Goal: Transaction & Acquisition: Obtain resource

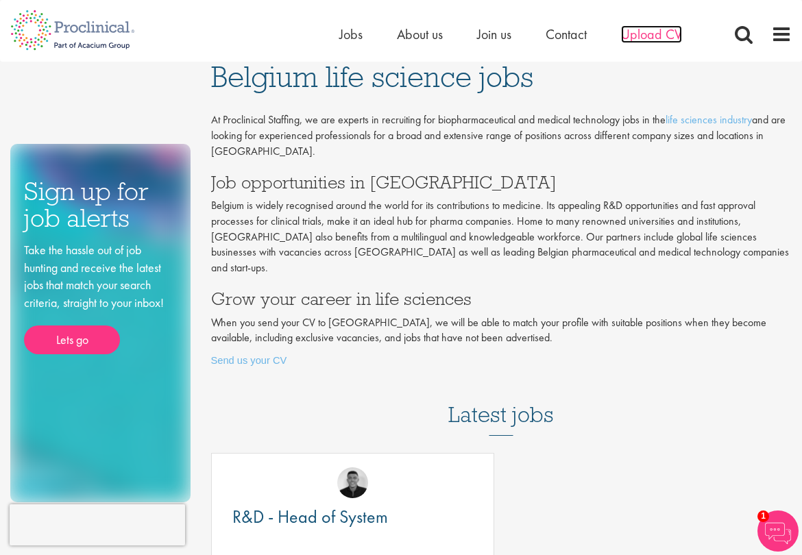
click at [654, 34] on span "Upload CV" at bounding box center [651, 34] width 61 height 18
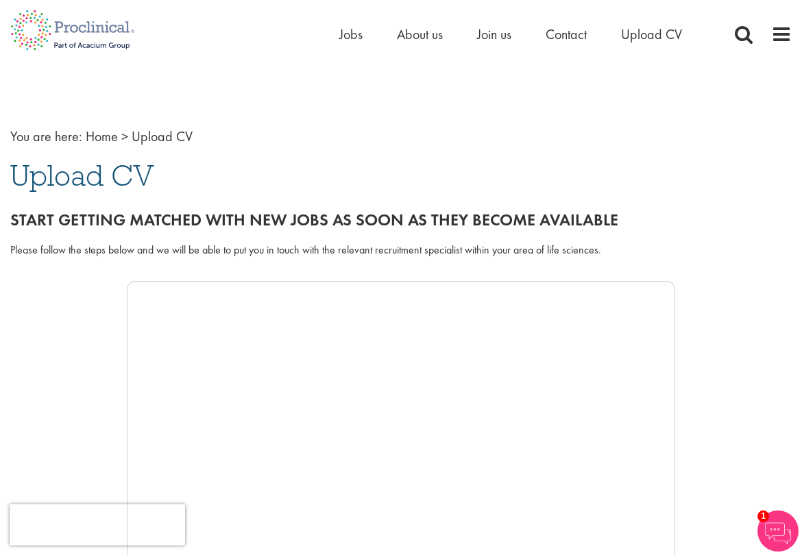
click at [62, 180] on span "Upload CV" at bounding box center [82, 175] width 144 height 37
click at [165, 144] on span "Upload CV" at bounding box center [162, 136] width 61 height 18
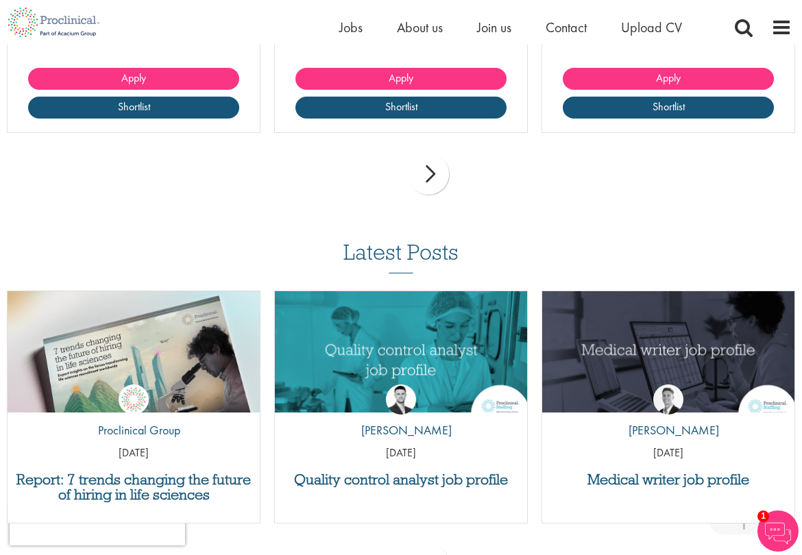
scroll to position [1493, 0]
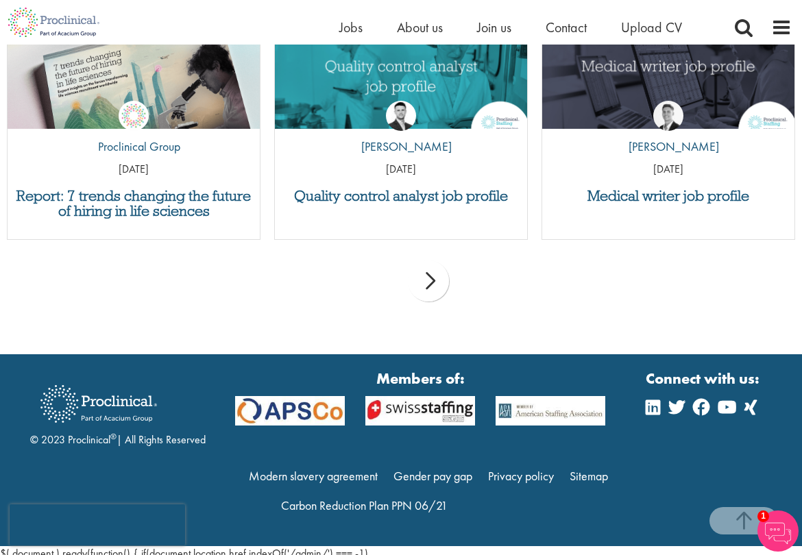
click at [435, 276] on div "next" at bounding box center [428, 280] width 41 height 41
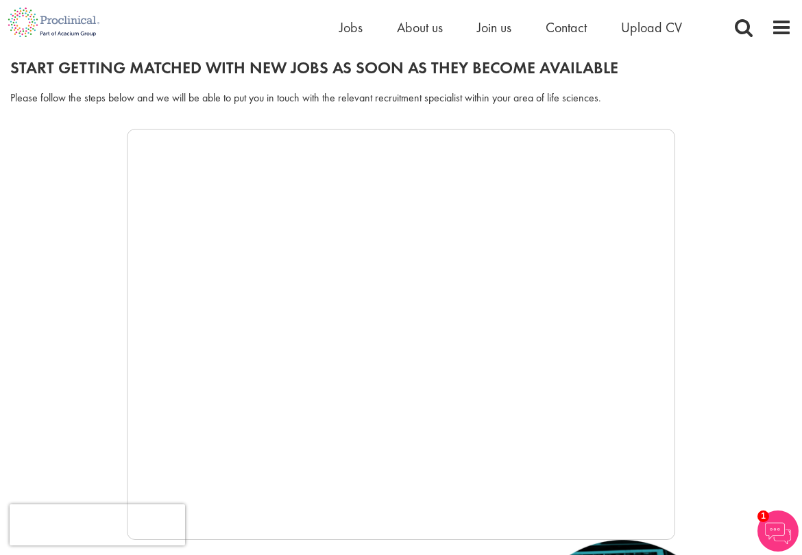
scroll to position [147, 0]
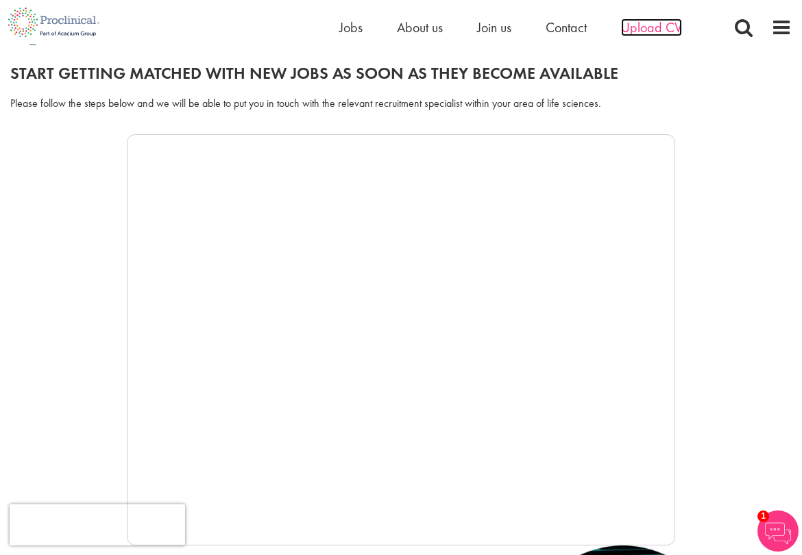
click at [651, 29] on span "Upload CV" at bounding box center [651, 28] width 61 height 18
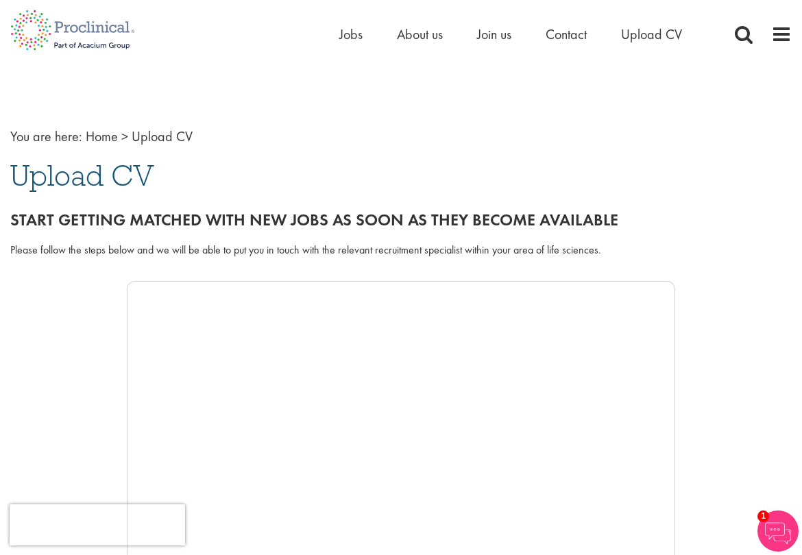
click at [778, 530] on img at bounding box center [777, 531] width 41 height 41
click at [751, 108] on div "You are here: Home > Upload CV Upload CV Start getting matched with new jobs as…" at bounding box center [401, 536] width 802 height 880
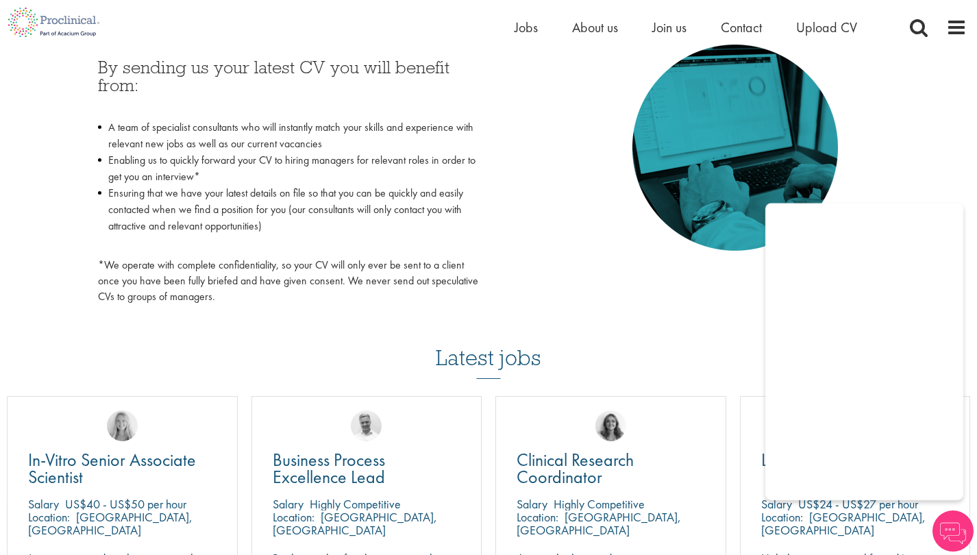
scroll to position [758, 0]
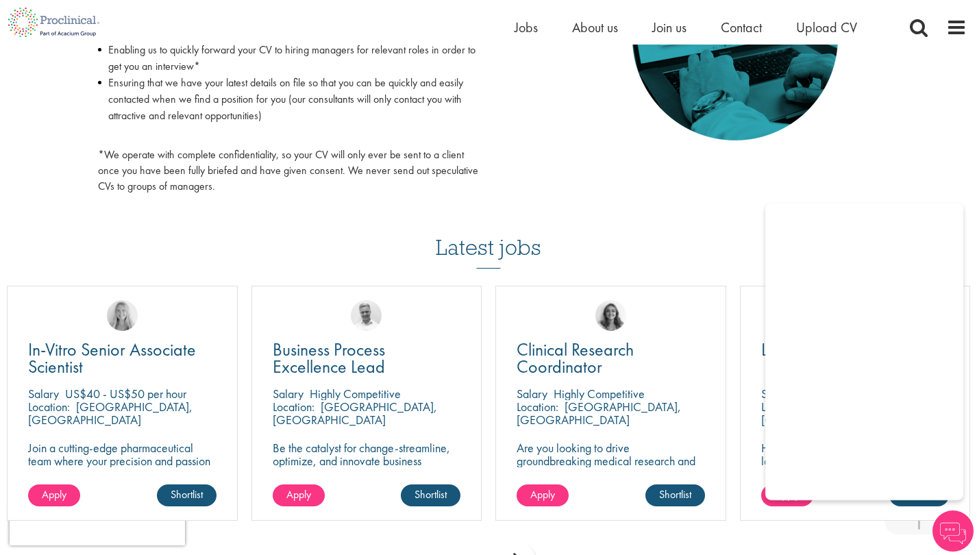
click at [779, 104] on img at bounding box center [736, 37] width 206 height 206
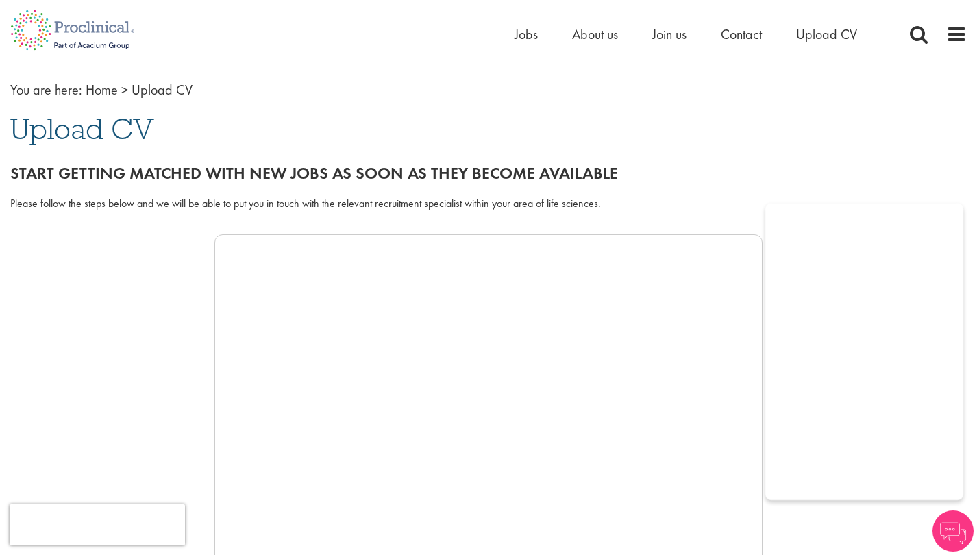
scroll to position [0, 0]
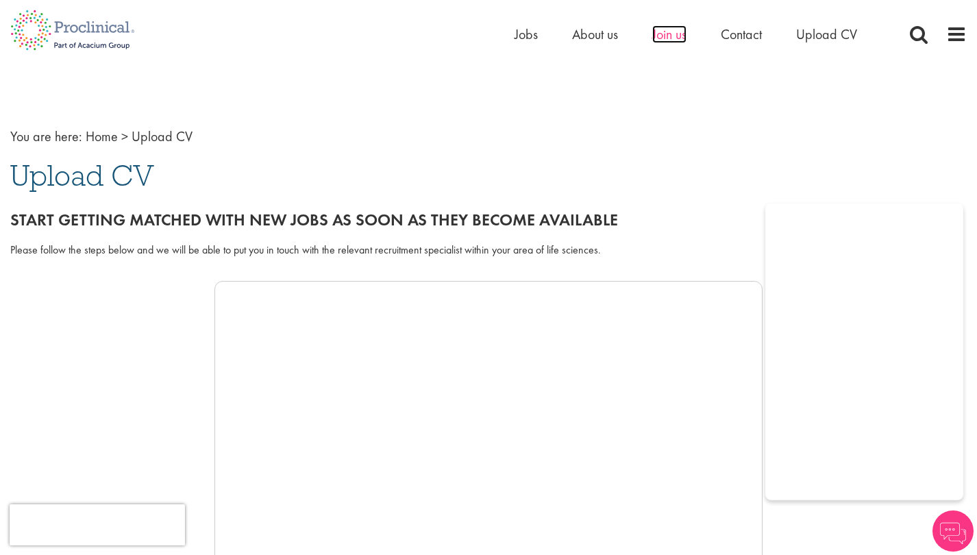
click at [661, 32] on span "Join us" at bounding box center [669, 34] width 34 height 18
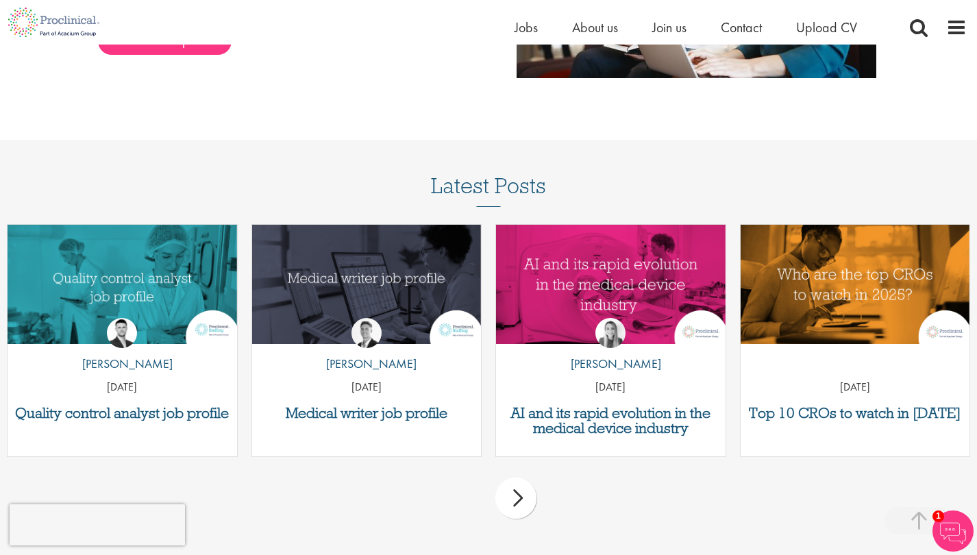
scroll to position [1621, 0]
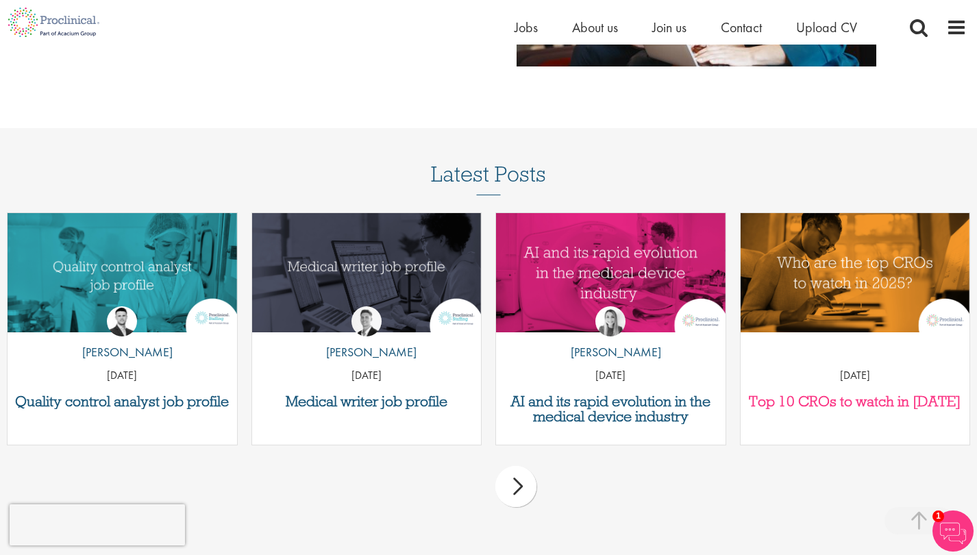
click at [918, 397] on h3 "Top 10 CROs to watch in [DATE]" at bounding box center [856, 401] width 216 height 15
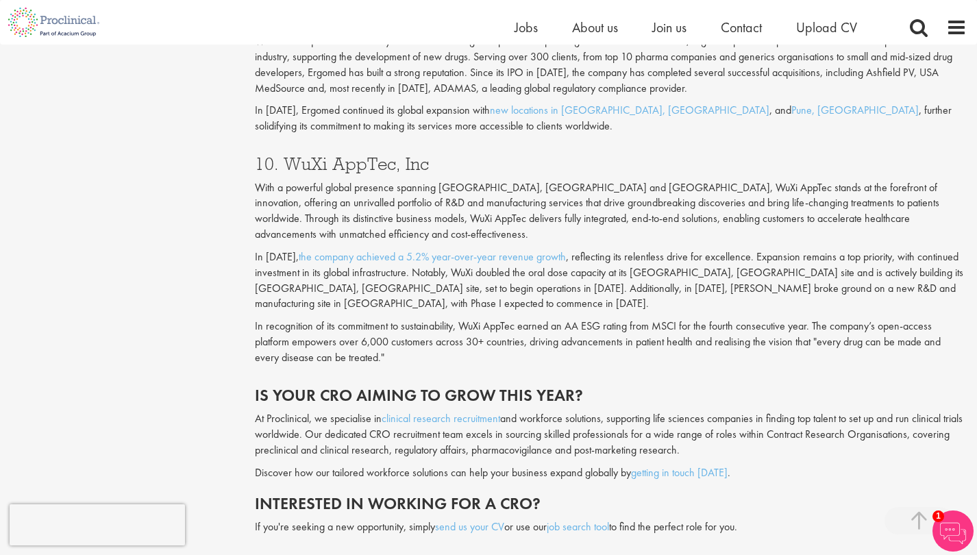
scroll to position [3102, 0]
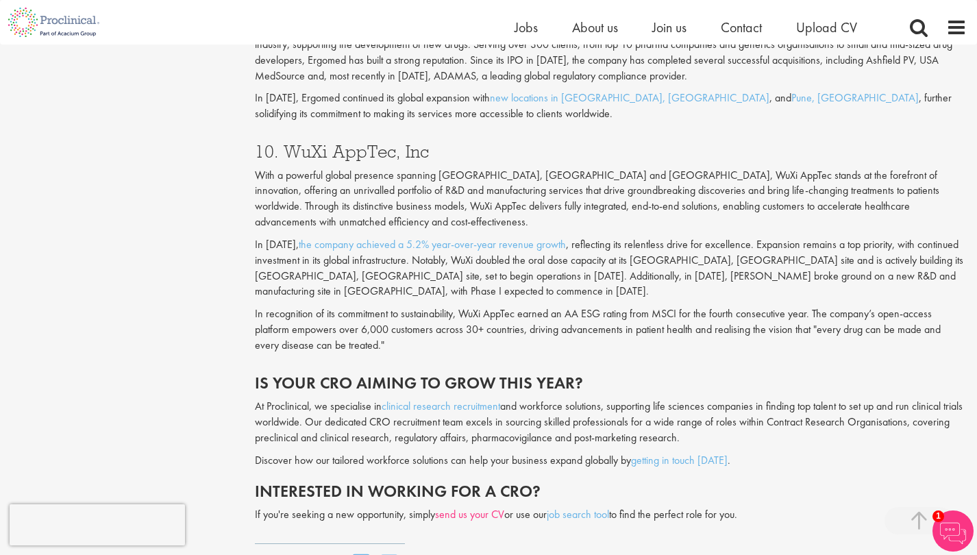
click at [476, 507] on link "send us your CV" at bounding box center [469, 514] width 69 height 14
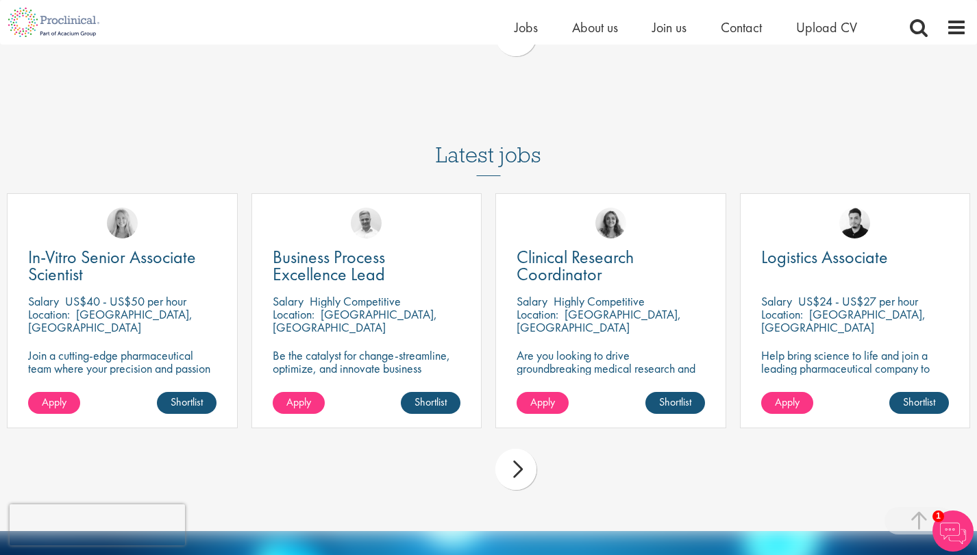
scroll to position [4010, 0]
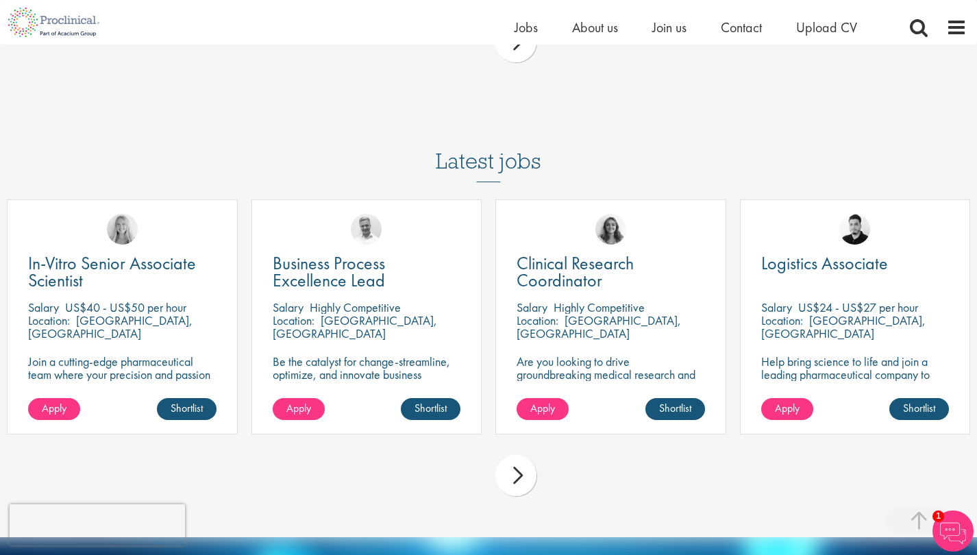
click at [528, 455] on div "next" at bounding box center [516, 475] width 41 height 41
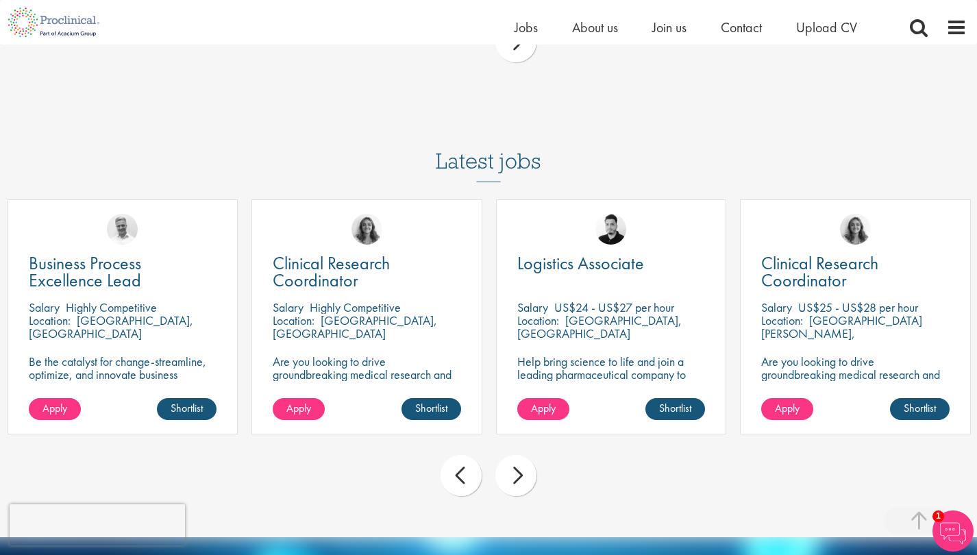
click at [528, 455] on div "next" at bounding box center [516, 475] width 41 height 41
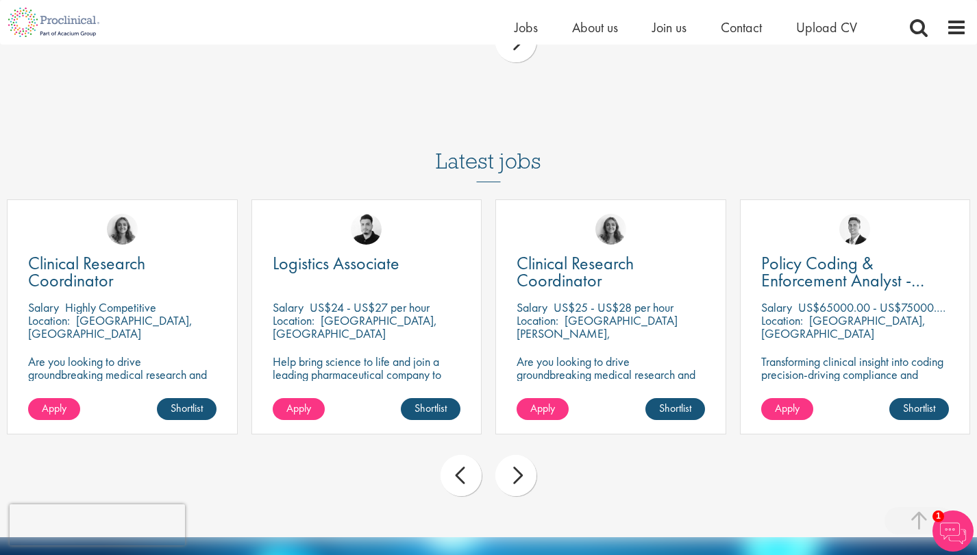
click at [528, 455] on div "next" at bounding box center [516, 475] width 41 height 41
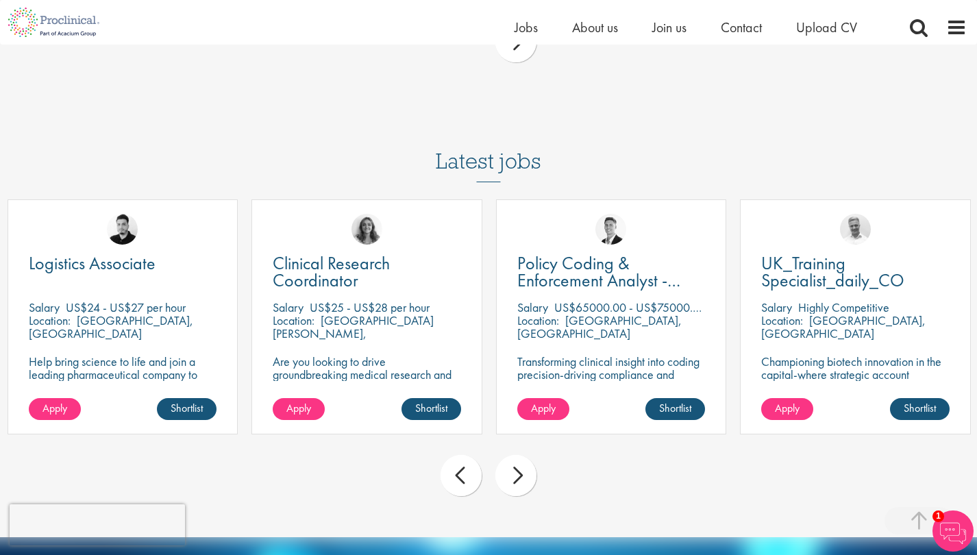
click at [529, 455] on div "next" at bounding box center [516, 475] width 41 height 41
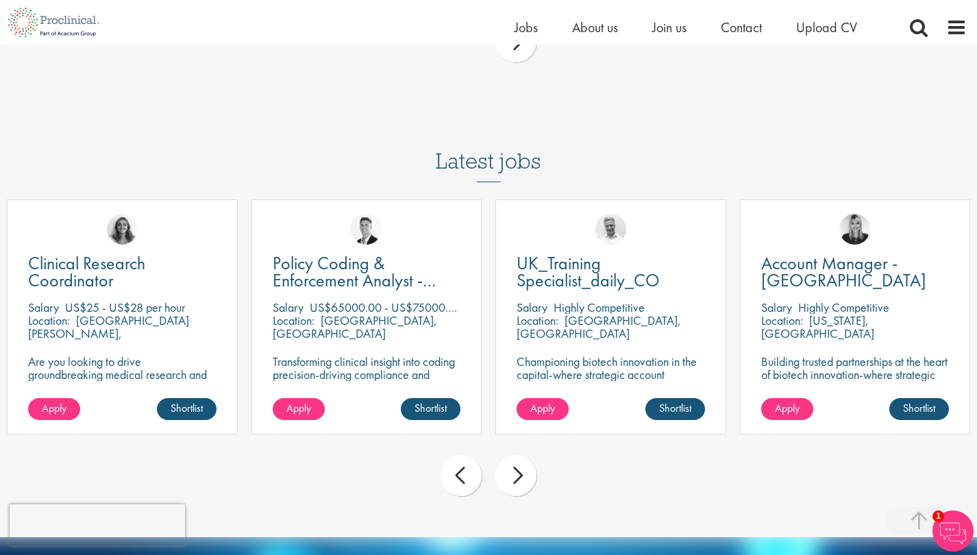
click at [529, 455] on div "next" at bounding box center [516, 475] width 41 height 41
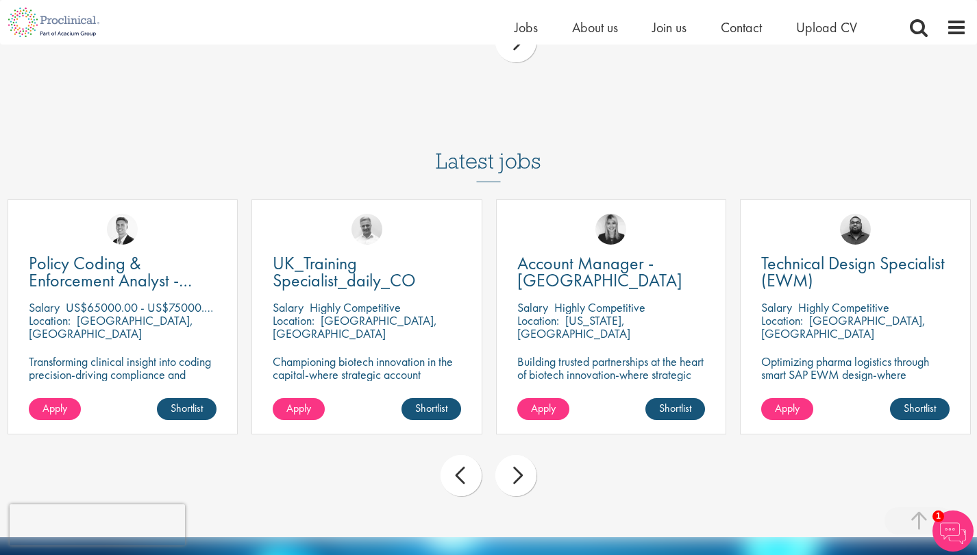
click at [529, 455] on div "next" at bounding box center [516, 475] width 41 height 41
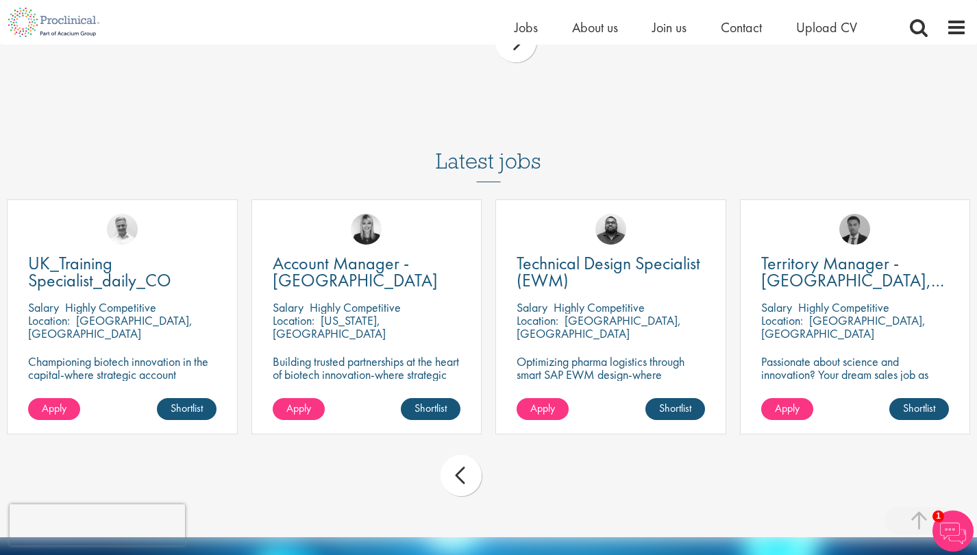
click at [529, 448] on div "prev next" at bounding box center [488, 478] width 977 height 60
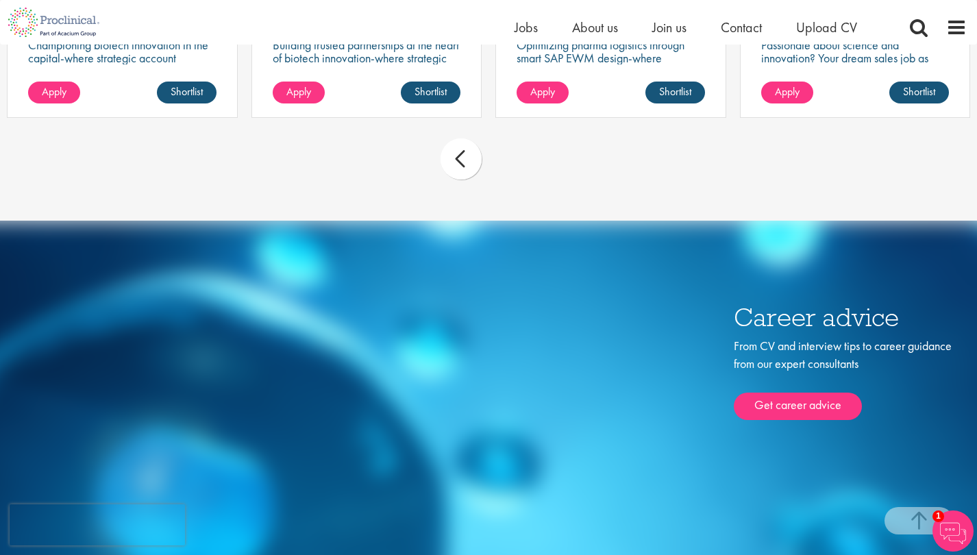
scroll to position [4482, 0]
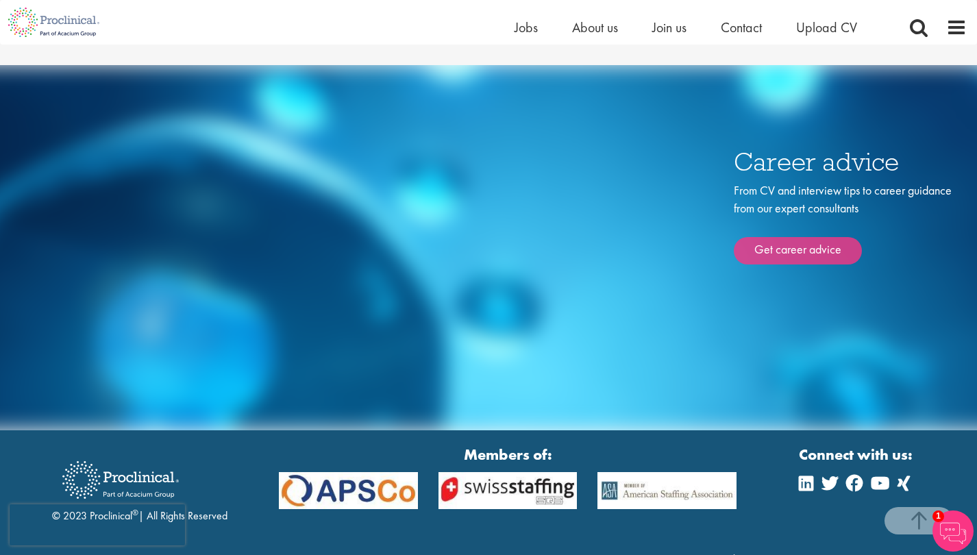
click at [830, 237] on link "Get career advice" at bounding box center [798, 250] width 128 height 27
